Goal: Information Seeking & Learning: Learn about a topic

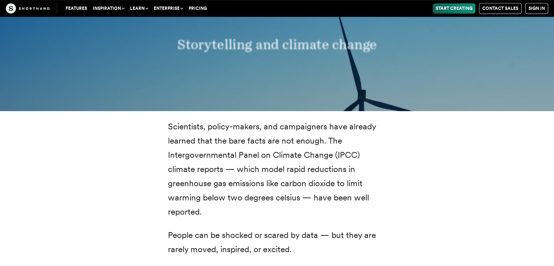
scroll to position [789, 0]
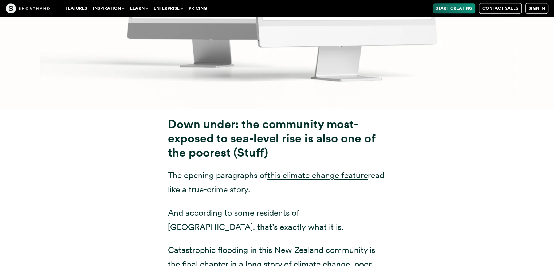
scroll to position [3456, 0]
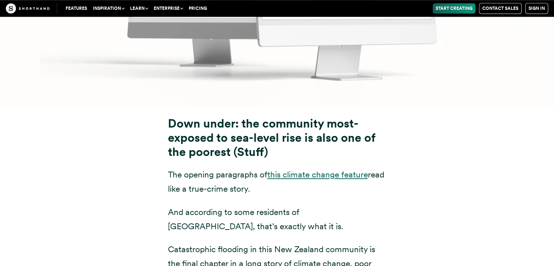
click at [335, 169] on link "this climate change feature" at bounding box center [318, 174] width 101 height 10
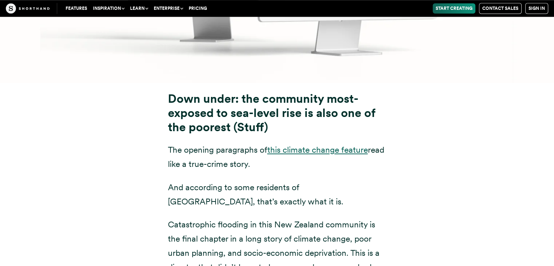
scroll to position [3499, 0]
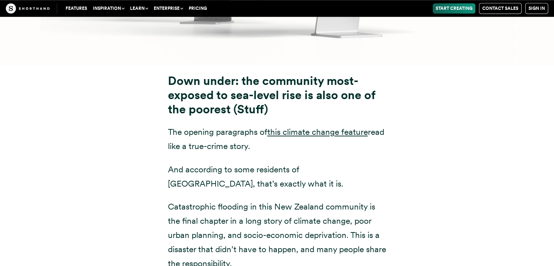
click at [171, 74] on strong "Down under: the community most-exposed to sea-level rise is also one of the poo…" at bounding box center [271, 95] width 207 height 42
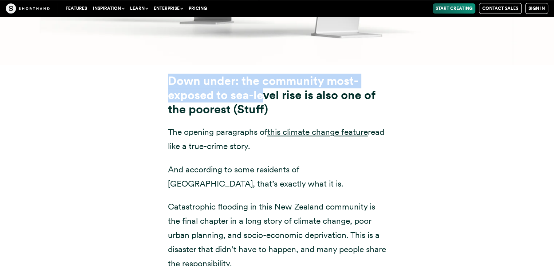
drag, startPoint x: 168, startPoint y: 35, endPoint x: 267, endPoint y: 47, distance: 99.5
click at [267, 74] on strong "Down under: the community most-exposed to sea-level rise is also one of the poo…" at bounding box center [271, 95] width 207 height 42
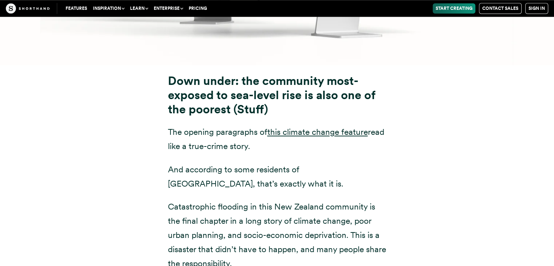
click at [274, 74] on h3 "Down under: the community most-exposed to sea-level rise is also one of the poo…" at bounding box center [277, 95] width 219 height 42
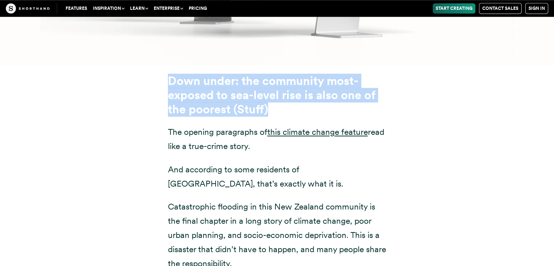
drag, startPoint x: 168, startPoint y: 38, endPoint x: 272, endPoint y: 70, distance: 108.6
click at [272, 74] on h3 "Down under: the community most-exposed to sea-level rise is also one of the poo…" at bounding box center [277, 95] width 219 height 42
click at [266, 74] on strong "Down under: the community most-exposed to sea-level rise is also one of the poo…" at bounding box center [271, 95] width 207 height 42
drag, startPoint x: 168, startPoint y: 36, endPoint x: 273, endPoint y: 61, distance: 108.6
click at [273, 74] on h3 "Down under: the community most-exposed to sea-level rise is also one of the poo…" at bounding box center [277, 95] width 219 height 42
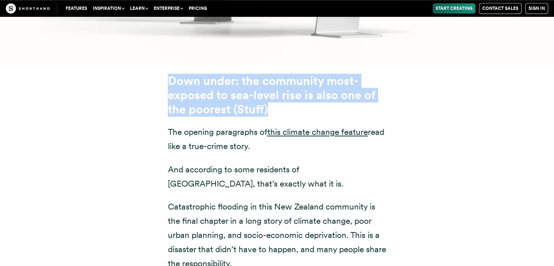
copy strong "Down under: the community most-exposed to sea-level rise is also one of the poo…"
